Goal: Task Accomplishment & Management: Complete application form

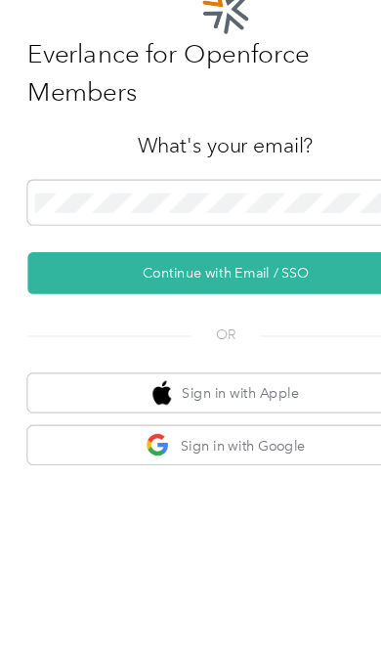
click at [278, 413] on button "Continue with Email / SSO" at bounding box center [190, 430] width 334 height 35
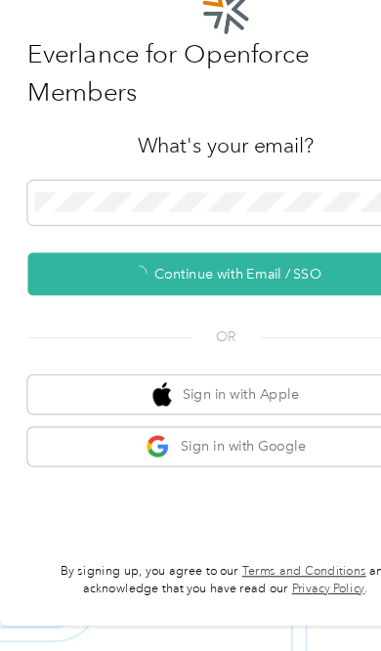
scroll to position [42, 0]
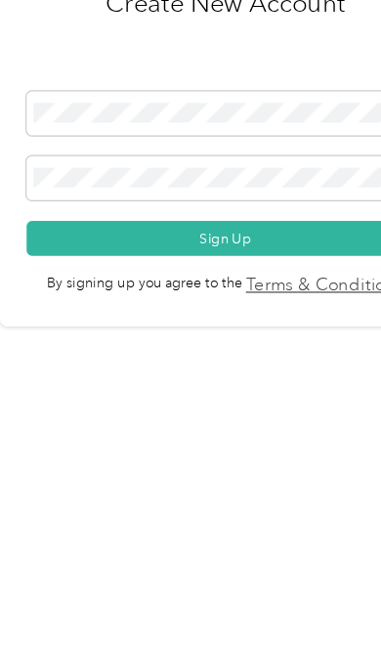
click at [263, 472] on button "Sign Up" at bounding box center [189, 486] width 335 height 29
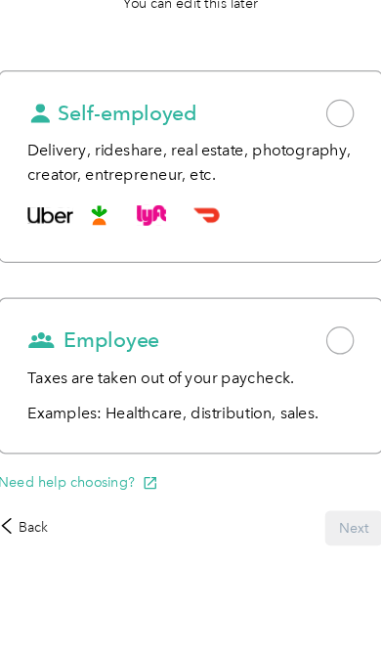
scroll to position [220, 0]
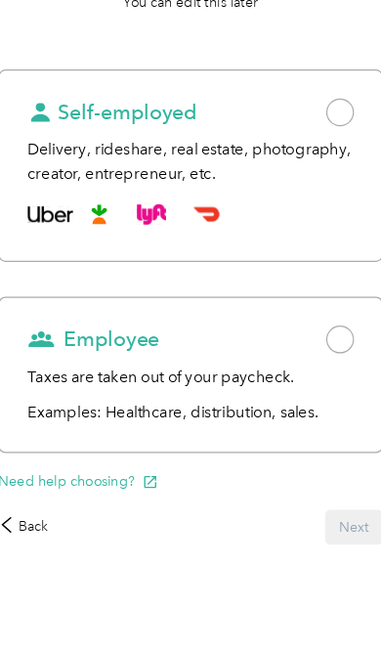
click at [300, 185] on span at bounding box center [311, 196] width 23 height 23
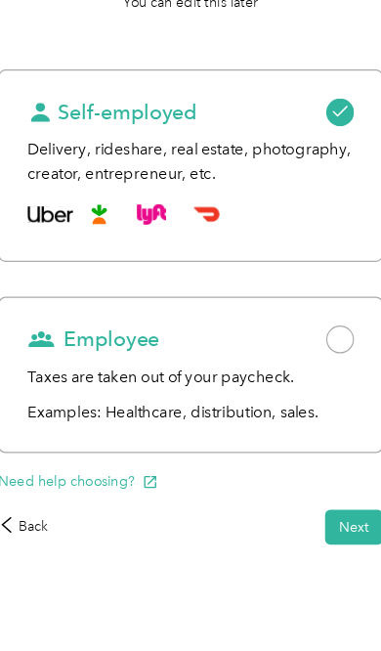
scroll to position [234, 0]
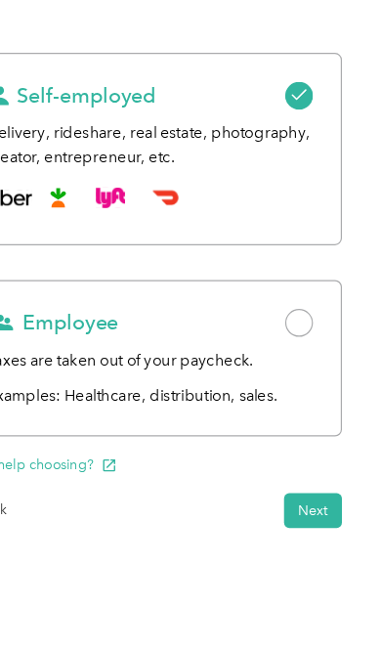
click at [299, 518] on button "Next" at bounding box center [323, 532] width 49 height 29
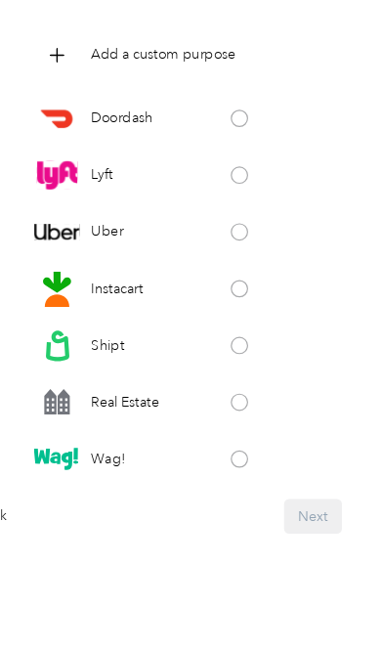
click at [217, 422] on div "Real Estate" at bounding box center [185, 441] width 194 height 39
click at [220, 183] on div "Doordash" at bounding box center [185, 202] width 194 height 39
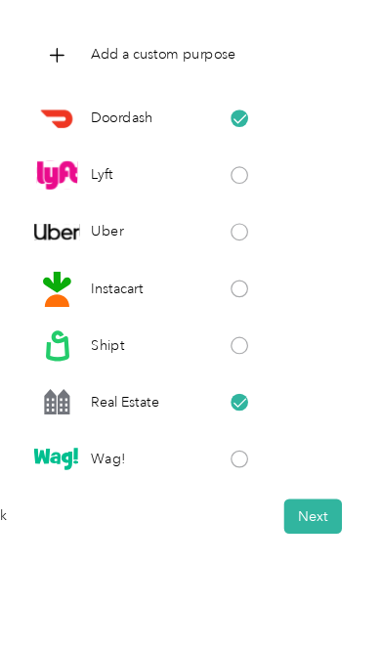
click at [97, 137] on icon at bounding box center [108, 148] width 22 height 22
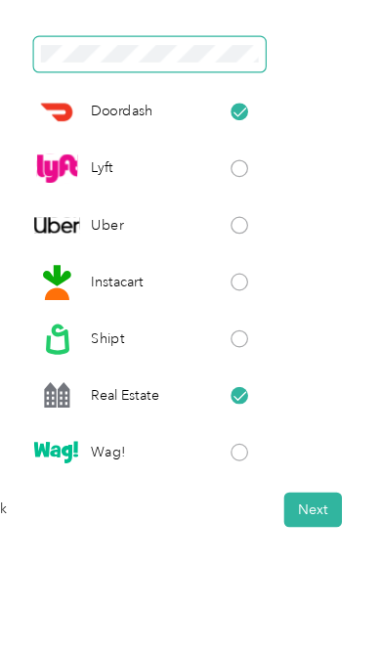
scroll to position [224, 0]
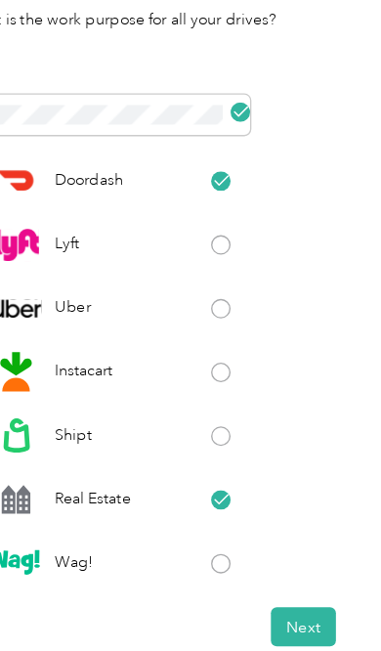
click at [299, 524] on button "Next" at bounding box center [323, 538] width 49 height 29
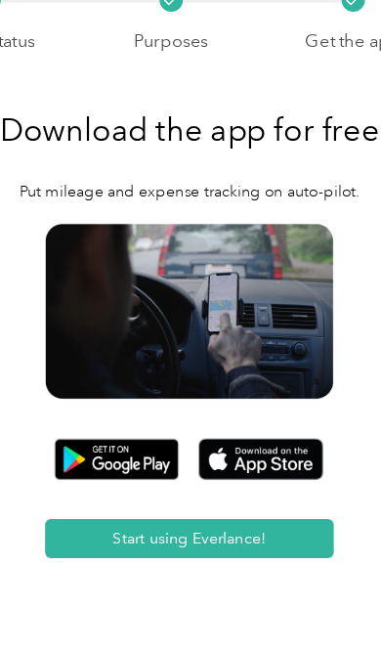
click at [220, 492] on img at bounding box center [240, 507] width 94 height 31
